Goal: Task Accomplishment & Management: Manage account settings

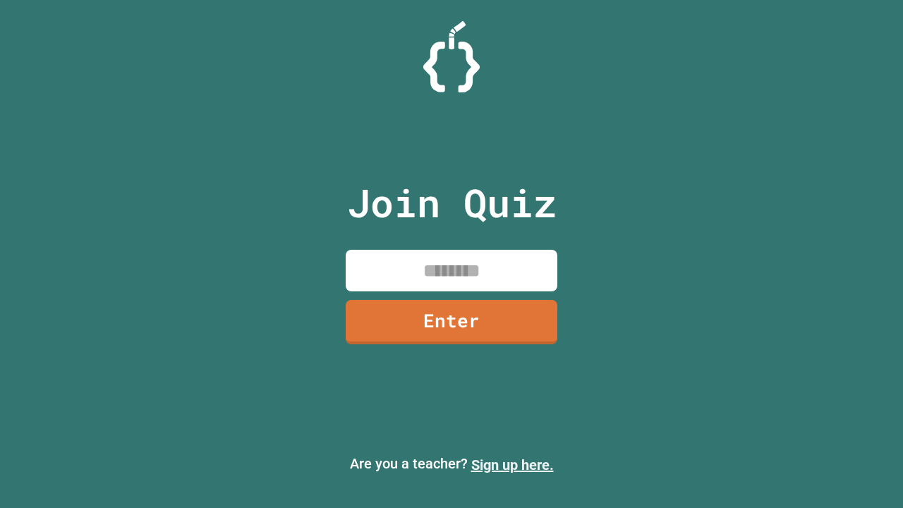
click at [512, 465] on link "Sign up here." at bounding box center [512, 464] width 83 height 17
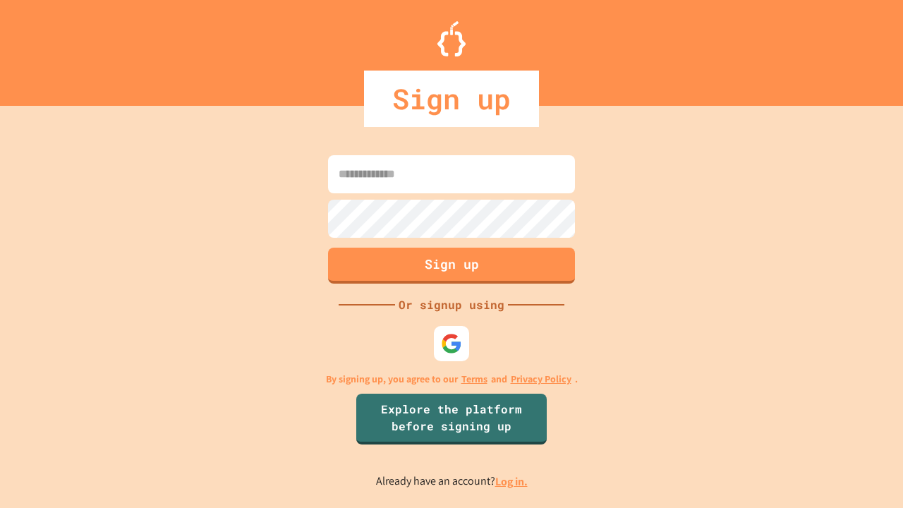
click at [512, 481] on link "Log in." at bounding box center [511, 481] width 32 height 15
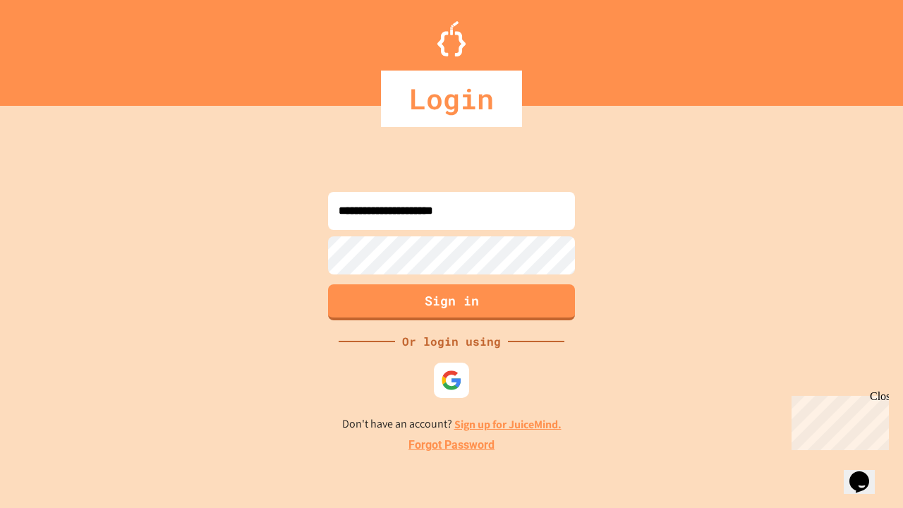
type input "**********"
